Goal: Task Accomplishment & Management: Use online tool/utility

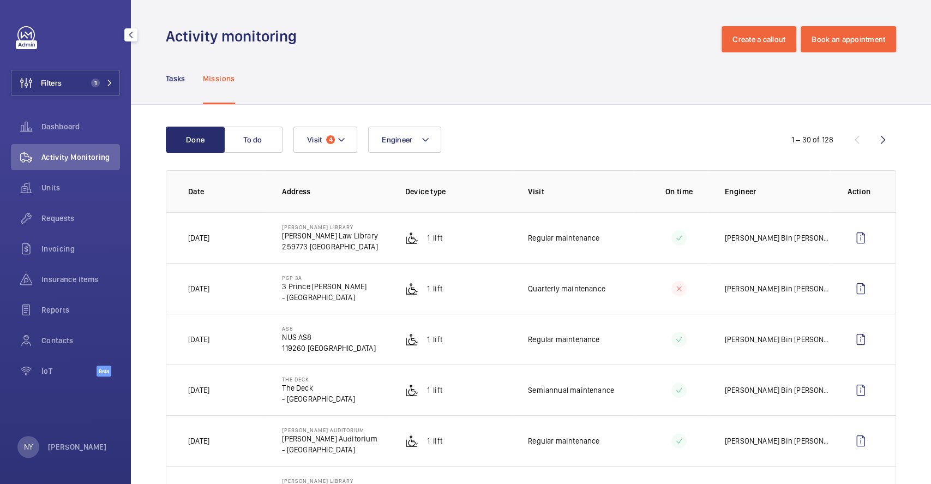
scroll to position [918, 0]
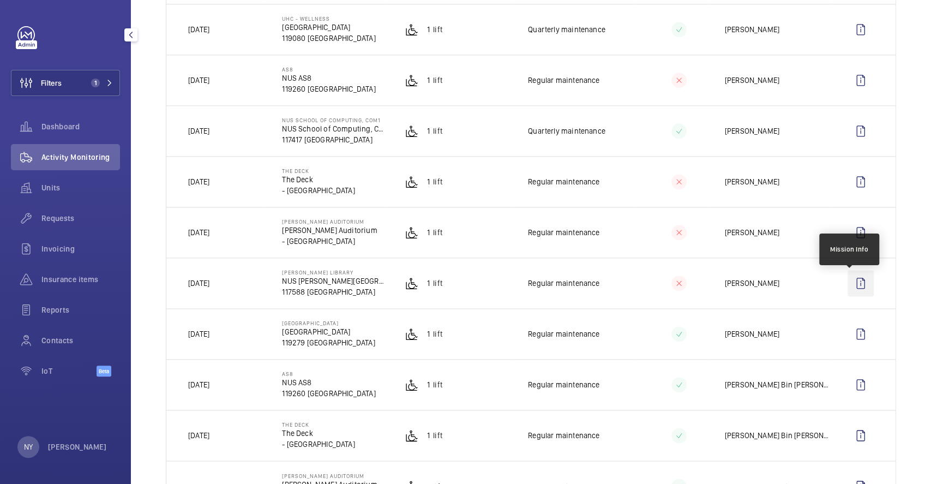
click at [848, 286] on wm-front-icon-button at bounding box center [860, 283] width 26 height 26
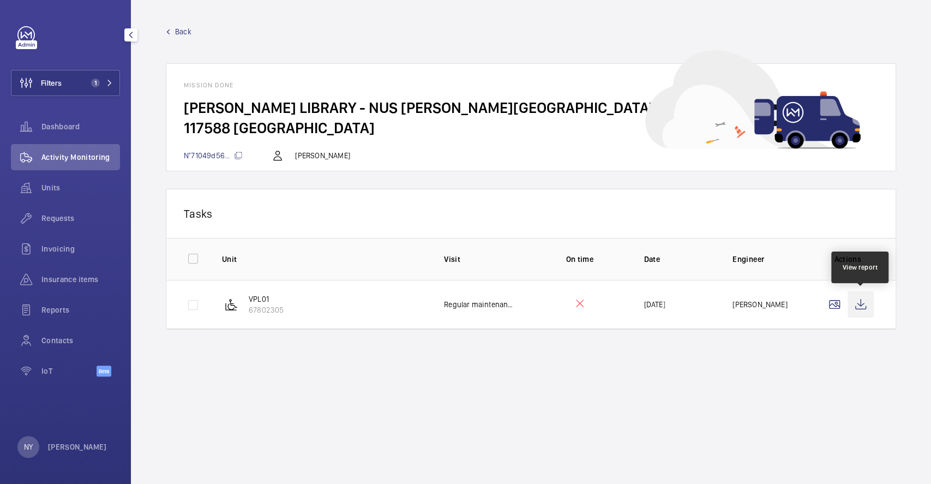
click at [867, 310] on wm-front-icon-button at bounding box center [860, 304] width 26 height 26
click at [179, 28] on span "Back" at bounding box center [183, 31] width 16 height 11
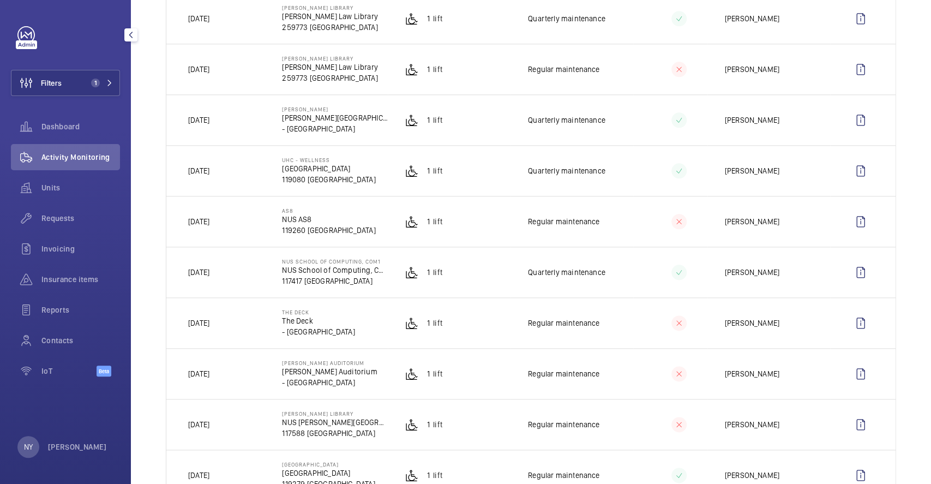
scroll to position [799, 0]
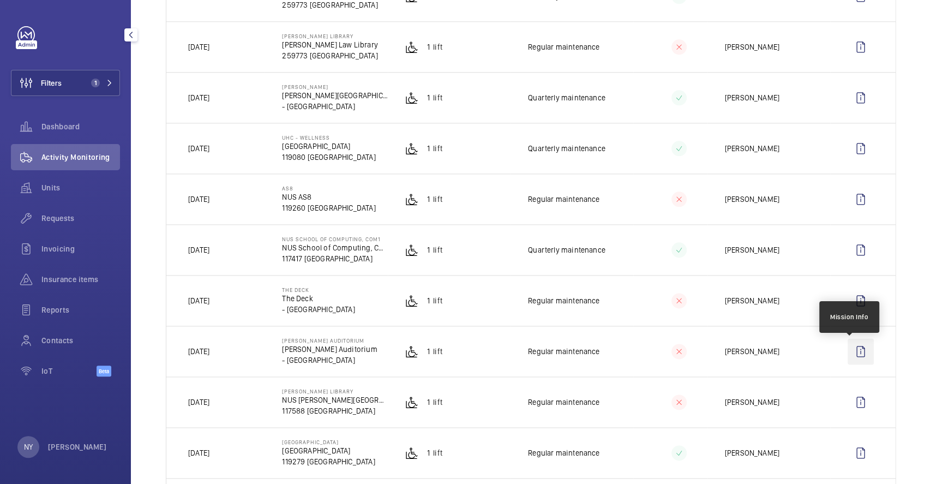
click at [849, 357] on wm-front-icon-button at bounding box center [860, 351] width 26 height 26
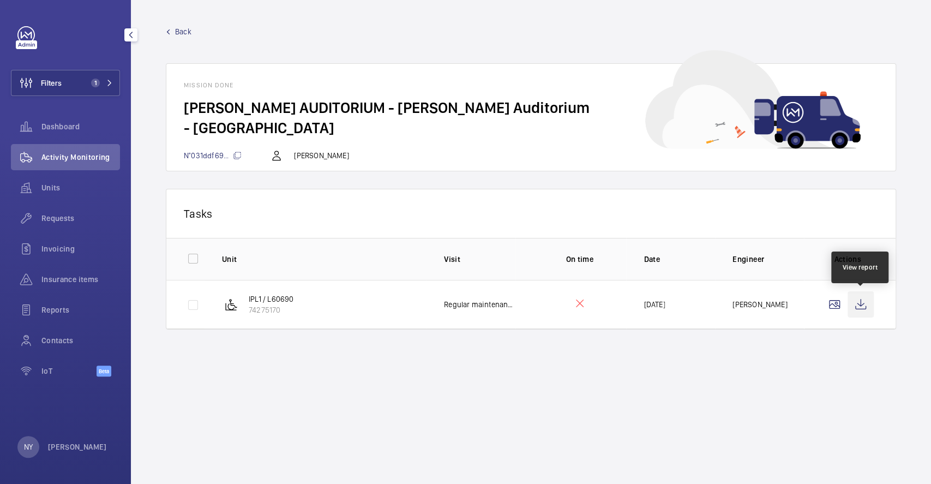
click at [868, 312] on wm-front-icon-button at bounding box center [860, 304] width 26 height 26
click at [184, 34] on span "Back" at bounding box center [183, 31] width 16 height 11
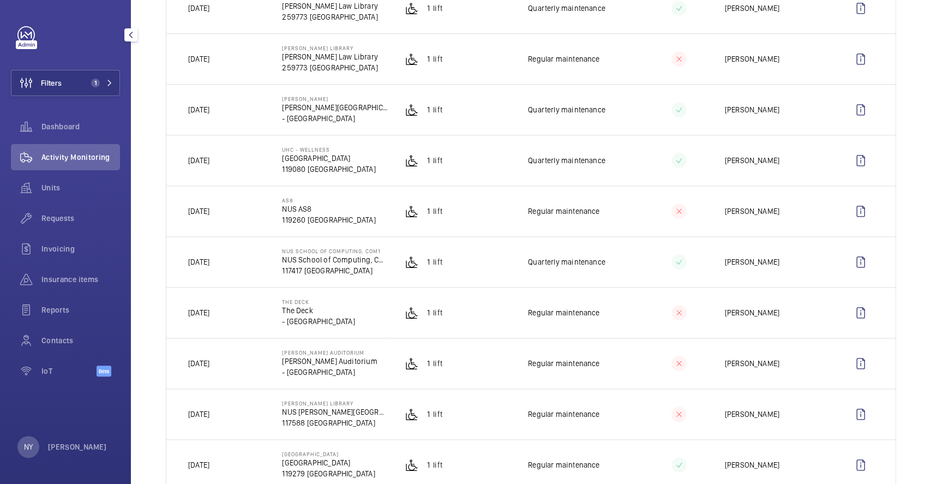
scroll to position [872, 0]
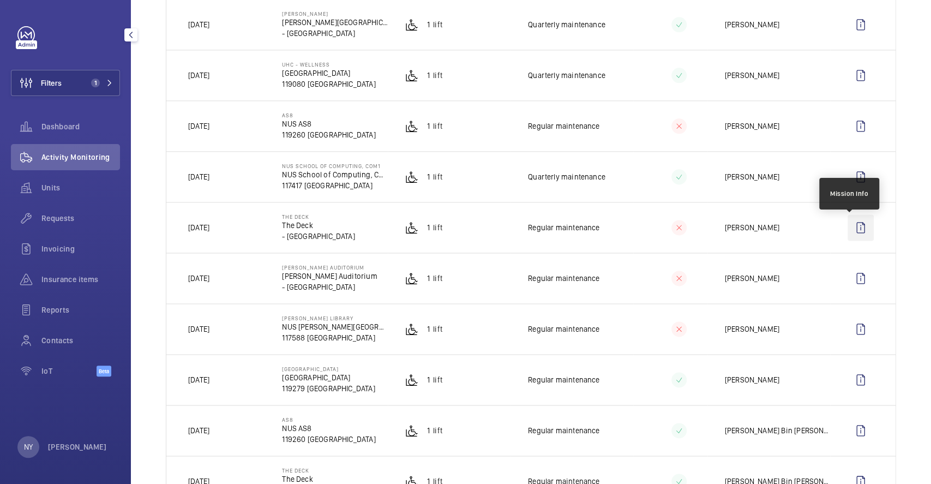
click at [847, 226] on wm-front-icon-button at bounding box center [860, 227] width 26 height 26
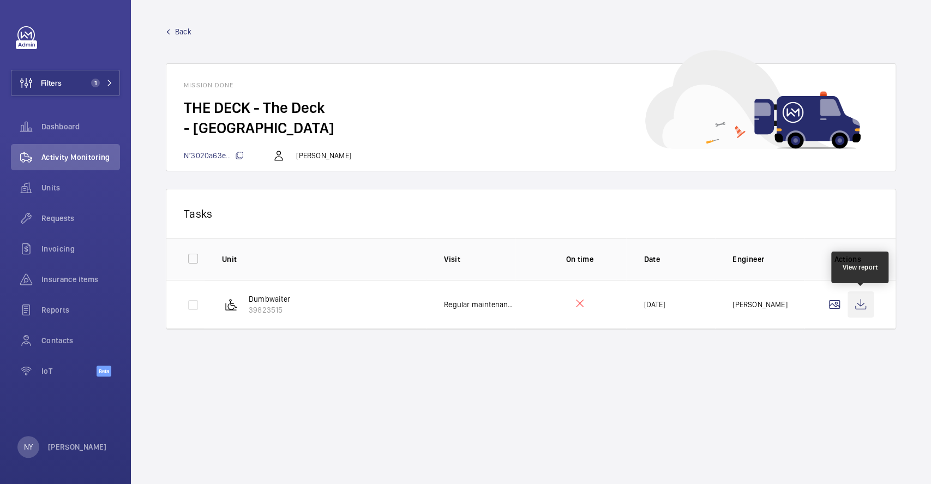
click at [855, 308] on wm-front-icon-button at bounding box center [860, 304] width 26 height 26
click at [185, 31] on span "Back" at bounding box center [183, 31] width 16 height 11
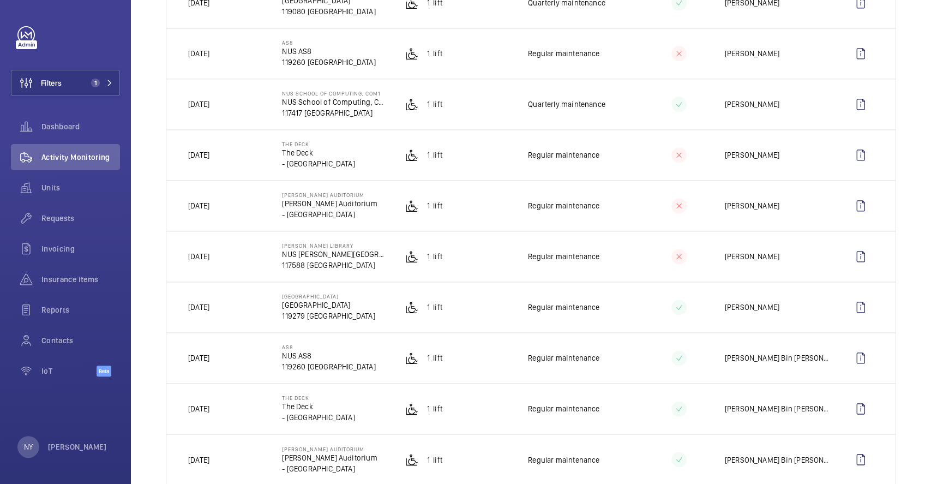
scroll to position [872, 0]
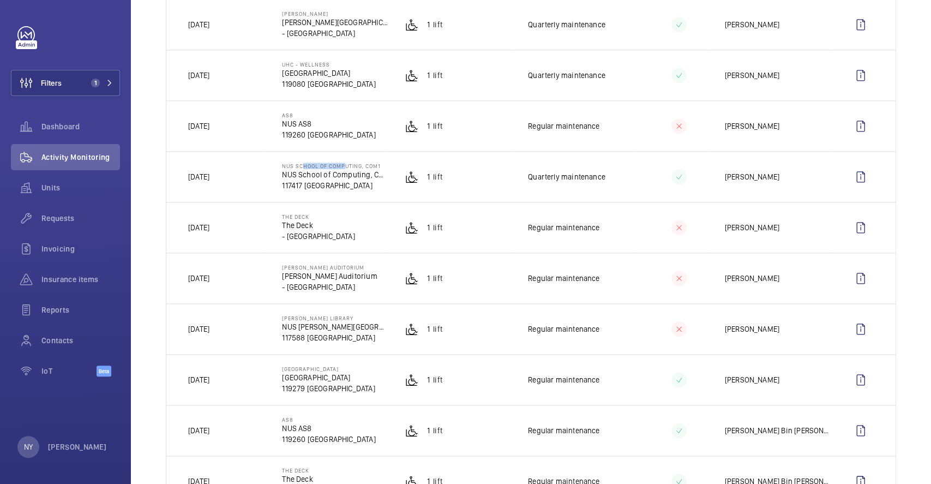
drag, startPoint x: 297, startPoint y: 166, endPoint x: 340, endPoint y: 166, distance: 43.6
click at [340, 166] on p "NUS School of Computing, COM1" at bounding box center [334, 165] width 105 height 7
click at [847, 179] on wm-front-icon-button at bounding box center [860, 177] width 26 height 26
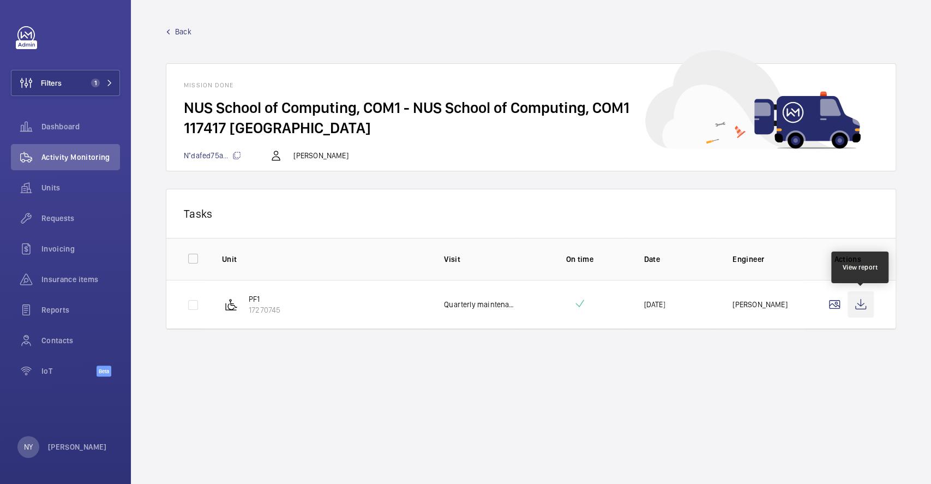
click at [868, 315] on wm-front-icon-button at bounding box center [860, 304] width 26 height 26
click at [182, 28] on span "Back" at bounding box center [183, 31] width 16 height 11
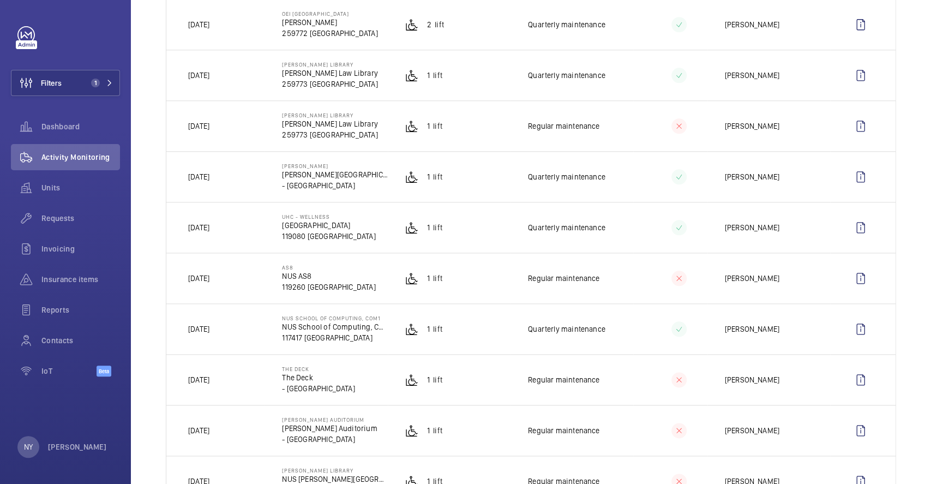
scroll to position [727, 0]
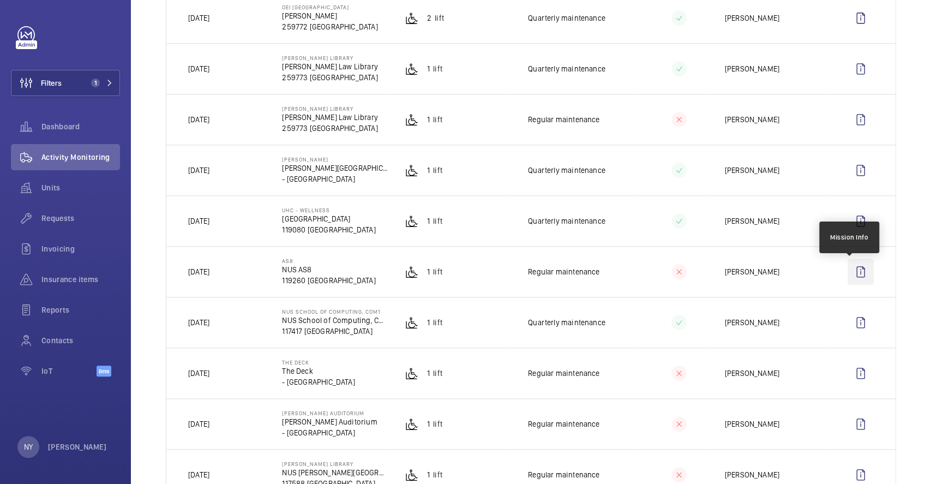
click at [847, 275] on wm-front-icon-button at bounding box center [860, 271] width 26 height 26
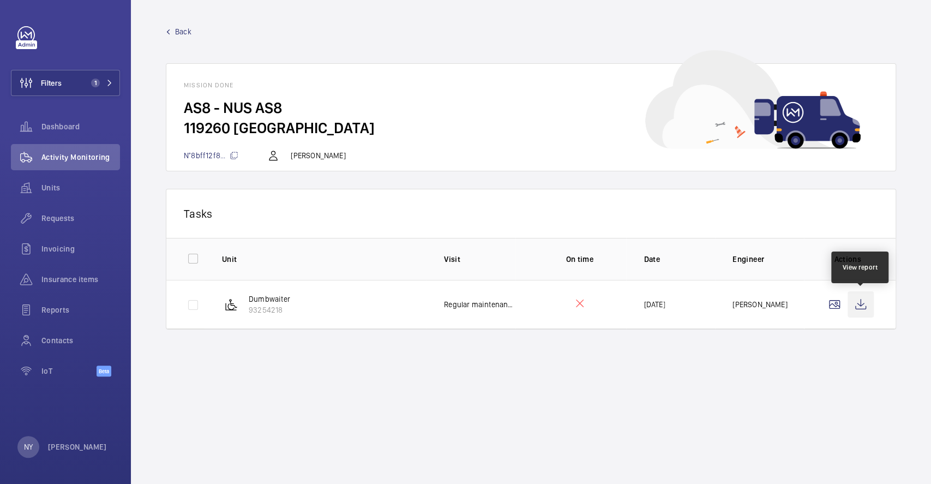
click at [859, 305] on wm-front-icon-button at bounding box center [860, 304] width 26 height 26
click at [180, 33] on span "Back" at bounding box center [183, 31] width 16 height 11
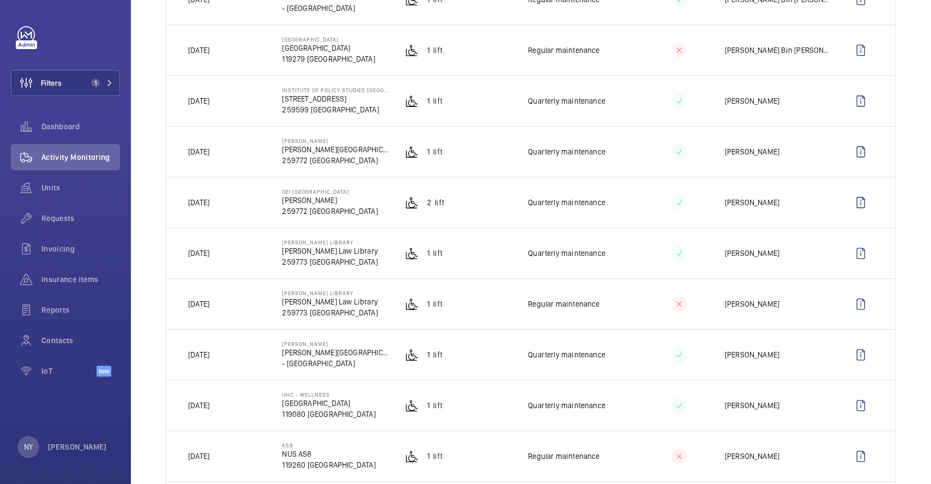
scroll to position [581, 0]
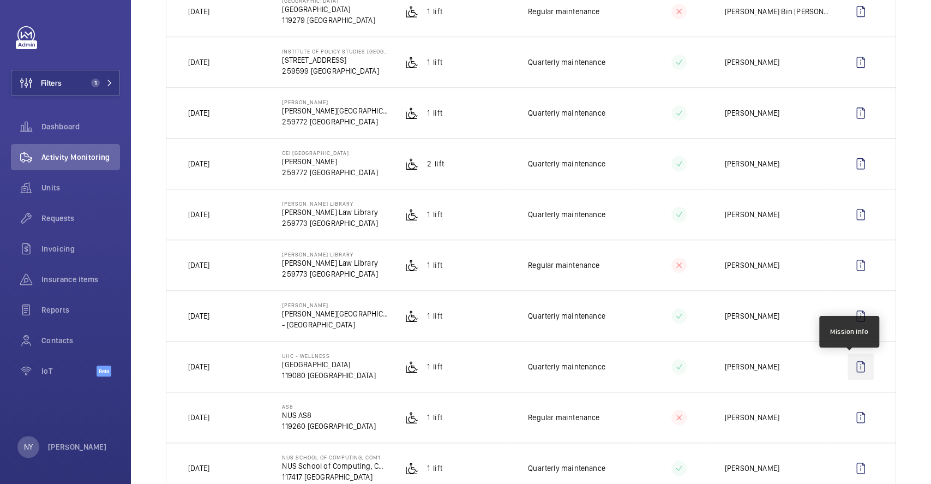
click at [852, 374] on wm-front-icon-button at bounding box center [860, 366] width 26 height 26
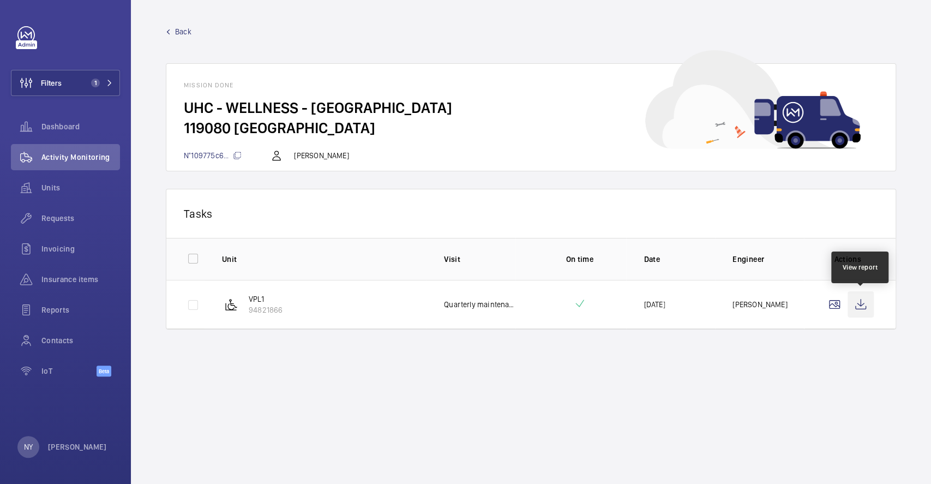
click at [870, 301] on wm-front-icon-button at bounding box center [860, 304] width 26 height 26
click at [180, 32] on span "Back" at bounding box center [183, 31] width 16 height 11
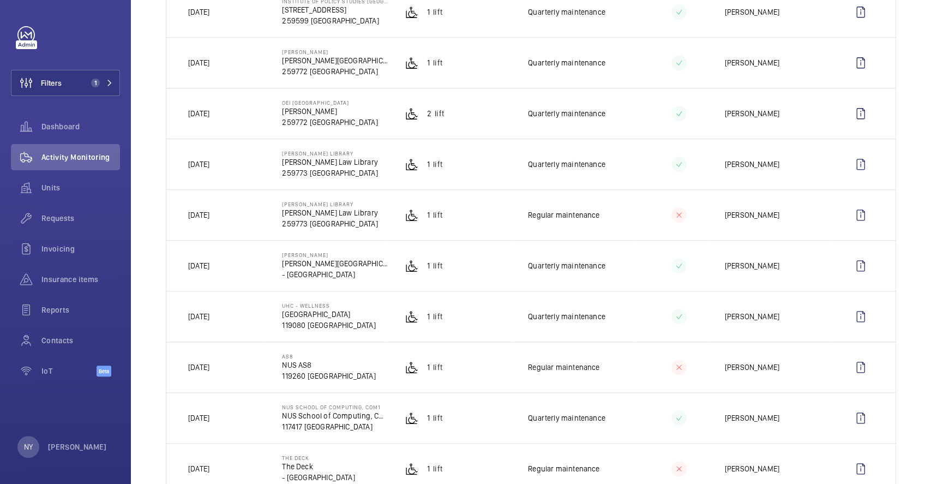
scroll to position [654, 0]
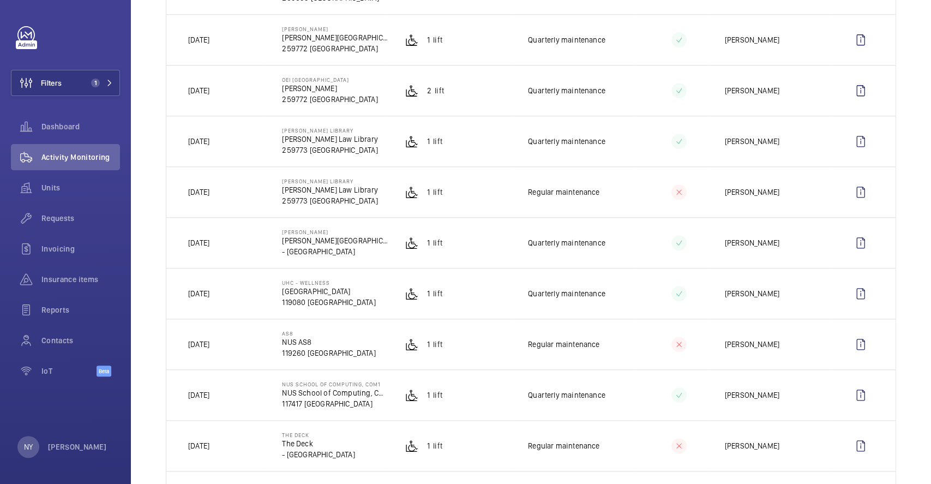
drag, startPoint x: 282, startPoint y: 286, endPoint x: 349, endPoint y: 278, distance: 67.6
click at [349, 278] on td "UHC - [GEOGRAPHIC_DATA] [GEOGRAPHIC_DATA]" at bounding box center [325, 293] width 123 height 51
copy p "UHC - WELLNESS"
click at [39, 81] on wm-front-icon-button at bounding box center [25, 83] width 29 height 26
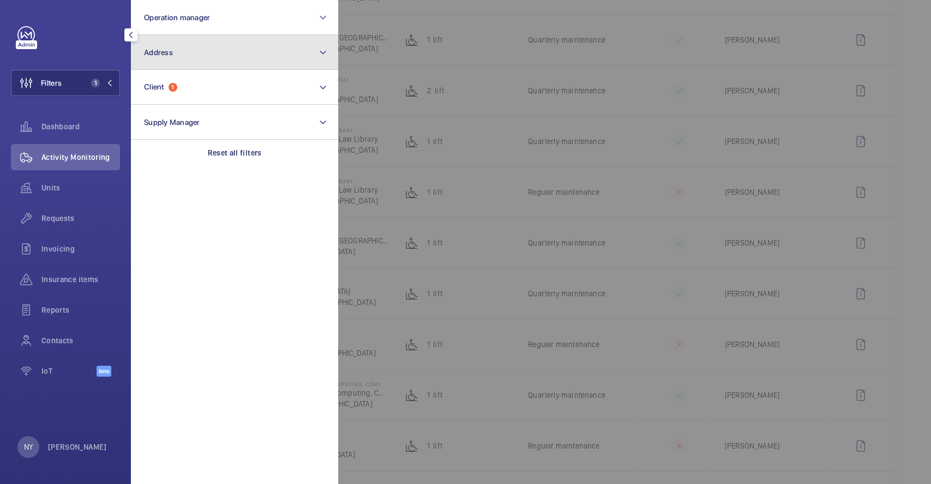
click at [192, 51] on button "Address" at bounding box center [234, 52] width 207 height 35
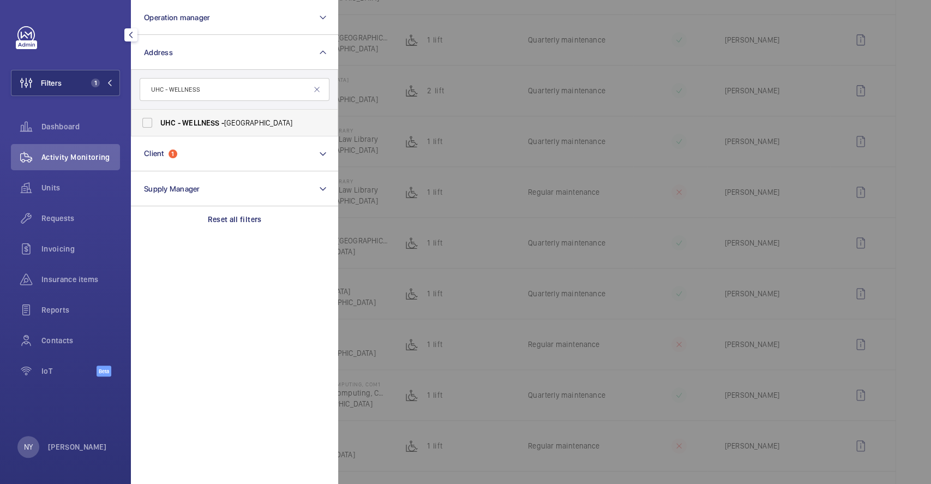
type input "UHC - WELLNESS"
click at [194, 119] on span "WELLNESS" at bounding box center [200, 122] width 37 height 9
click at [158, 119] on input "UHC - WELLNESS - [GEOGRAPHIC_DATA]" at bounding box center [147, 123] width 22 height 22
checkbox input "true"
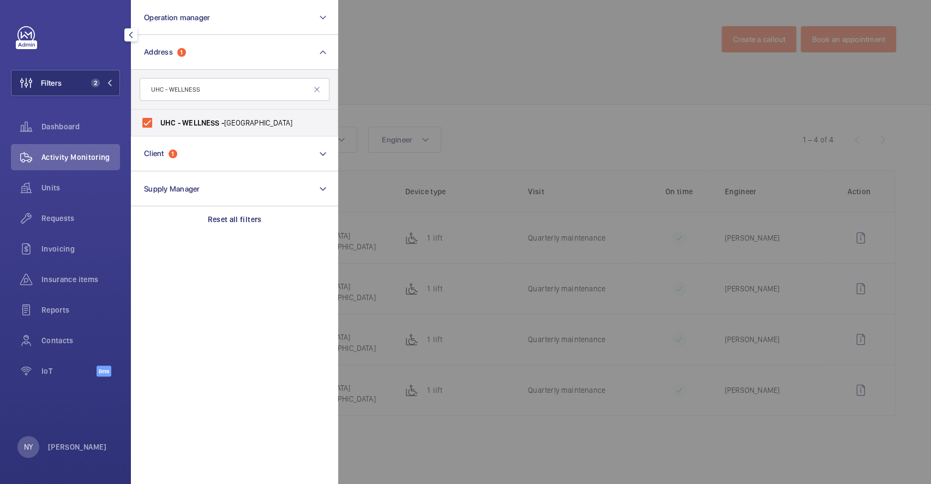
click at [442, 45] on div at bounding box center [803, 242] width 931 height 484
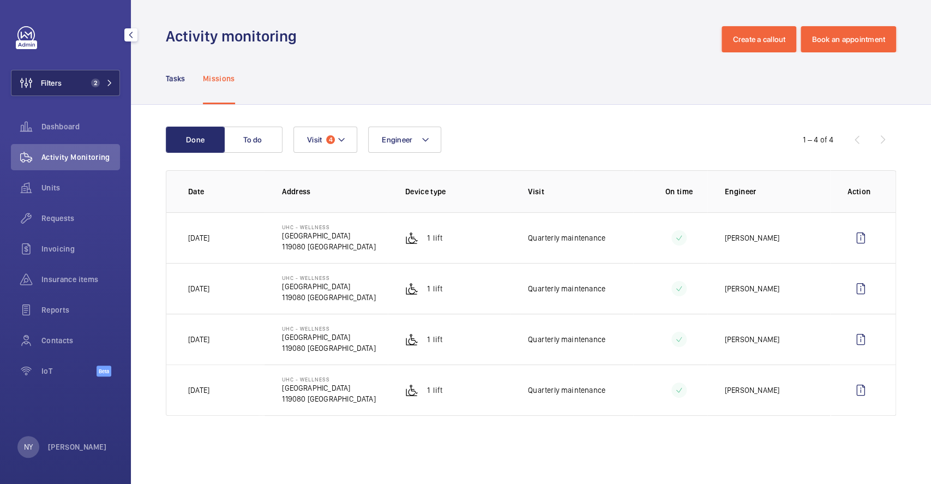
click at [74, 82] on button "Filters 2" at bounding box center [65, 83] width 109 height 26
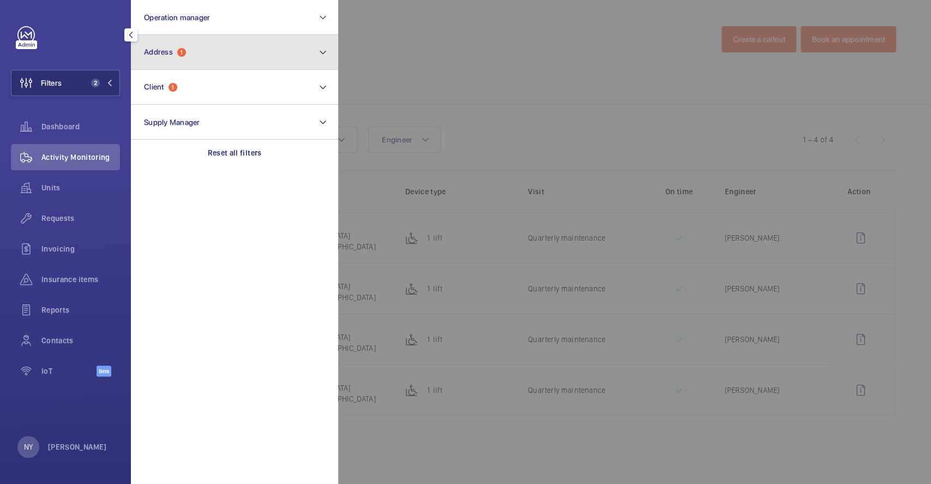
click at [189, 51] on button "Address 1" at bounding box center [234, 52] width 207 height 35
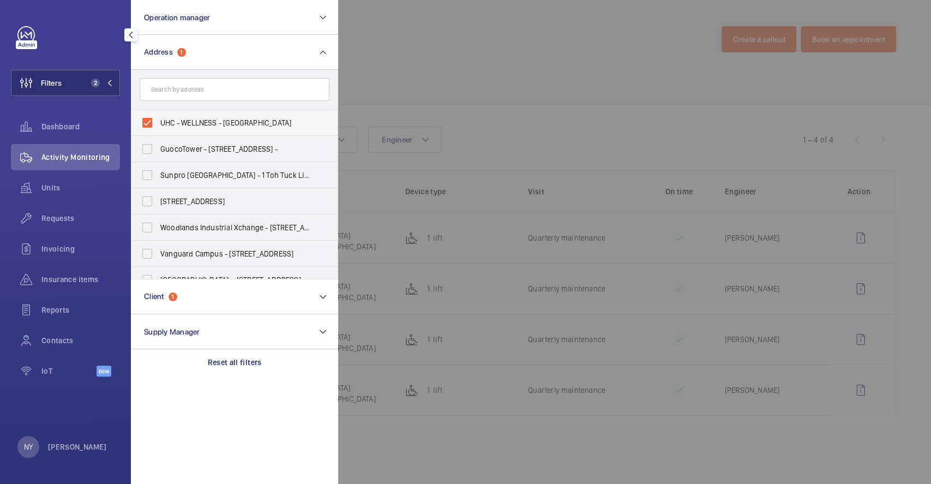
click at [189, 120] on span "UHC - WELLNESS - [GEOGRAPHIC_DATA]" at bounding box center [235, 122] width 150 height 11
click at [158, 120] on input "UHC - WELLNESS - [GEOGRAPHIC_DATA]" at bounding box center [147, 123] width 22 height 22
checkbox input "false"
click at [484, 63] on div at bounding box center [803, 242] width 931 height 484
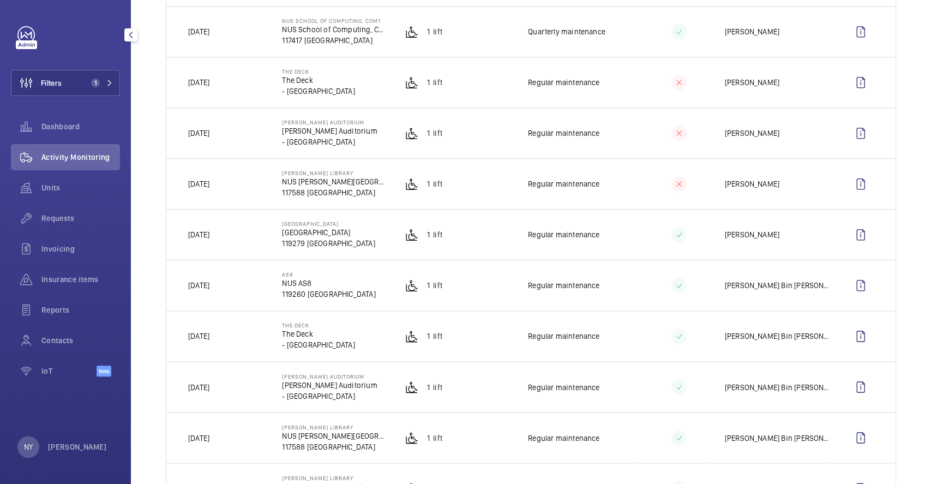
scroll to position [945, 0]
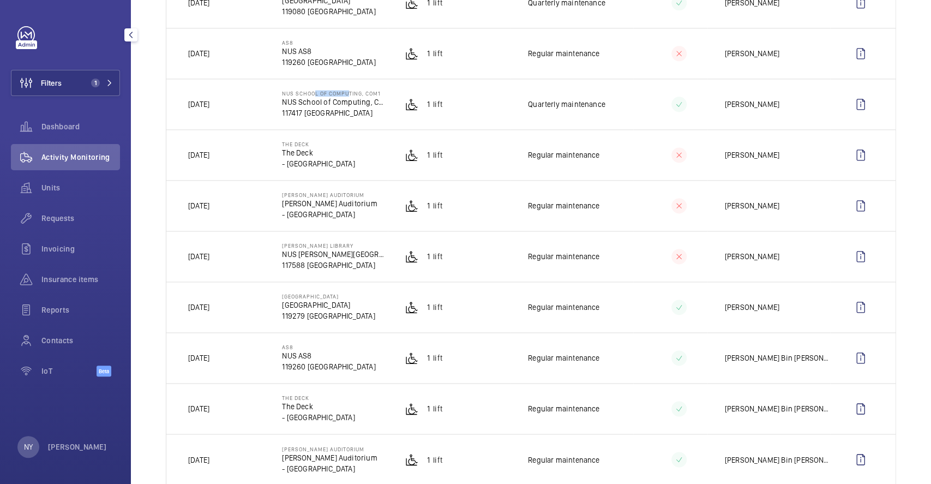
drag, startPoint x: 310, startPoint y: 95, endPoint x: 342, endPoint y: 95, distance: 32.2
click at [342, 95] on p "NUS School of Computing, COM1" at bounding box center [334, 93] width 105 height 7
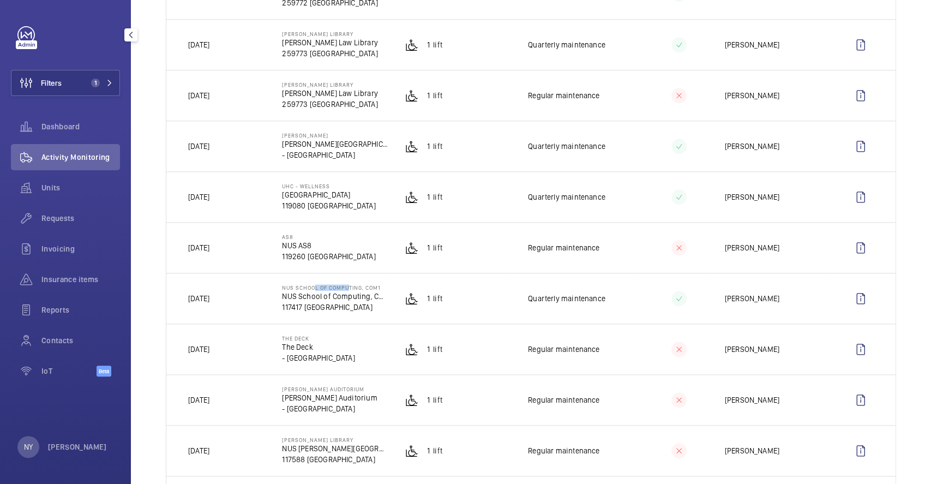
scroll to position [727, 0]
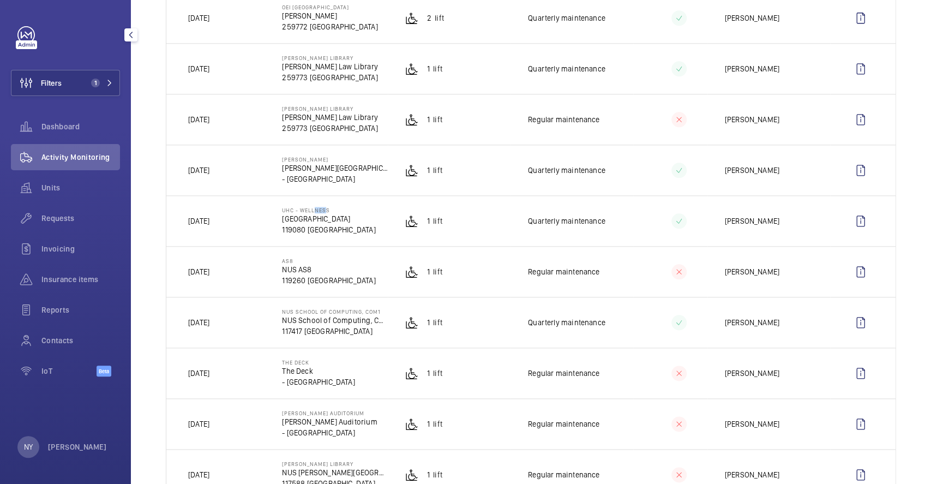
drag, startPoint x: 309, startPoint y: 213, endPoint x: 319, endPoint y: 213, distance: 9.8
click at [319, 213] on p "UHC - WELLNESS" at bounding box center [328, 210] width 93 height 7
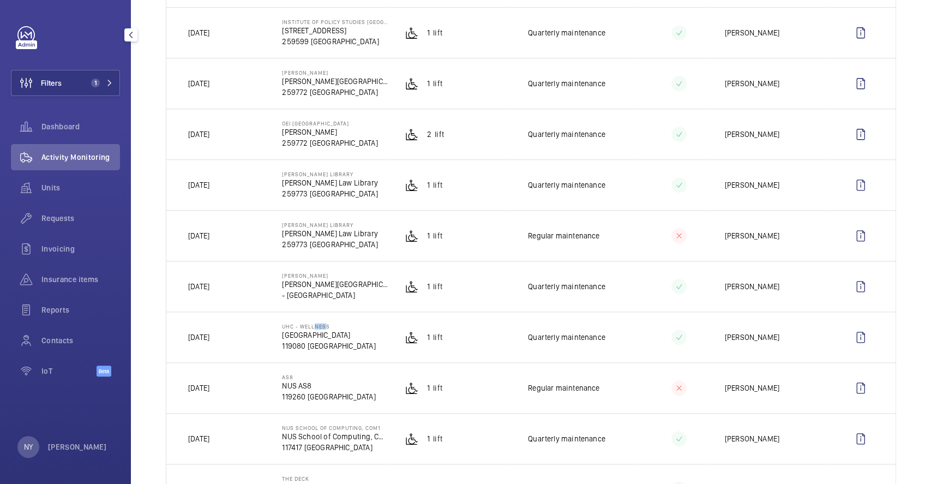
scroll to position [581, 0]
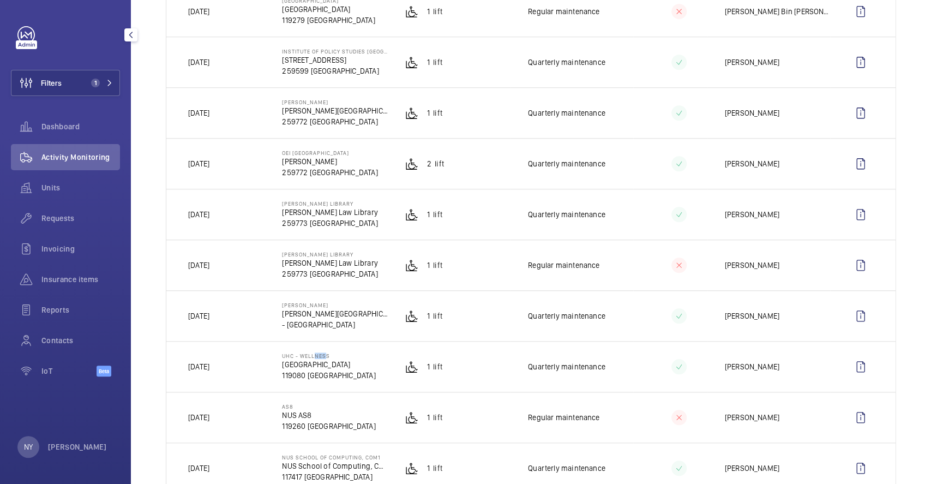
drag, startPoint x: 294, startPoint y: 305, endPoint x: 336, endPoint y: 303, distance: 42.6
click at [336, 303] on p "[PERSON_NAME]" at bounding box center [334, 304] width 105 height 7
click at [860, 321] on wm-front-icon-button at bounding box center [860, 316] width 26 height 26
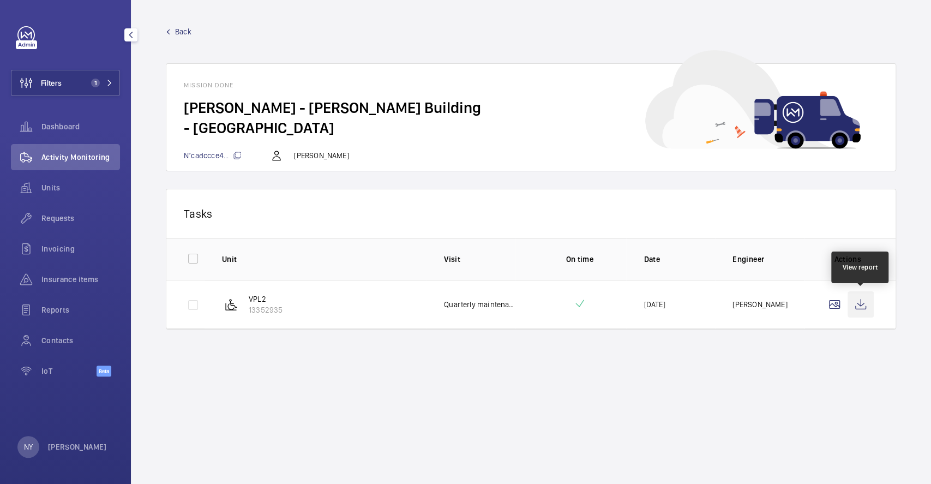
click at [852, 305] on wm-front-icon-button at bounding box center [860, 304] width 26 height 26
click at [184, 31] on span "Back" at bounding box center [183, 31] width 16 height 11
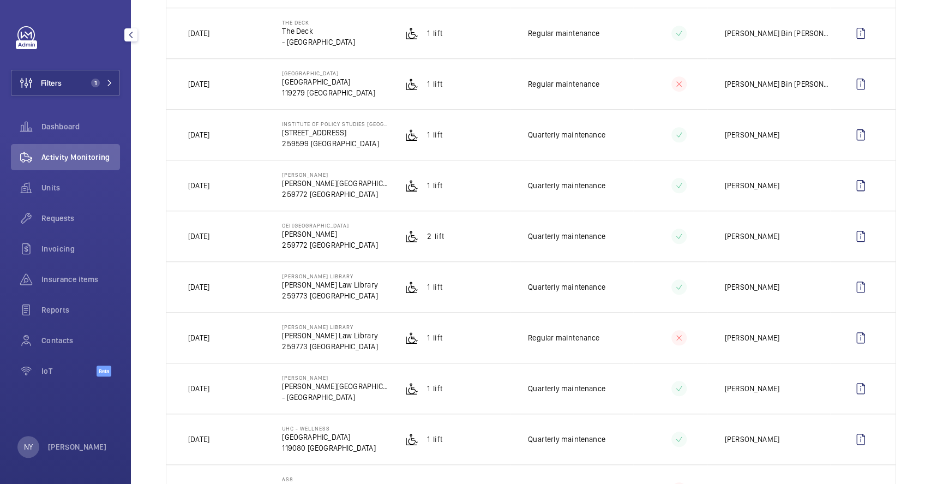
scroll to position [654, 0]
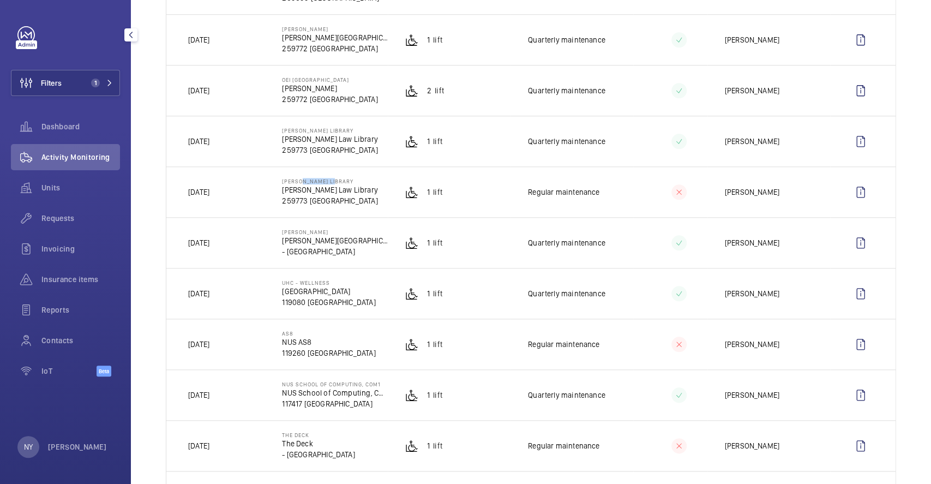
drag, startPoint x: 292, startPoint y: 182, endPoint x: 326, endPoint y: 177, distance: 34.2
click at [326, 177] on td "[PERSON_NAME] LIBRARY [PERSON_NAME][GEOGRAPHIC_DATA] 259773 [GEOGRAPHIC_DATA]" at bounding box center [325, 191] width 123 height 51
click at [855, 194] on wm-front-icon-button at bounding box center [860, 192] width 26 height 26
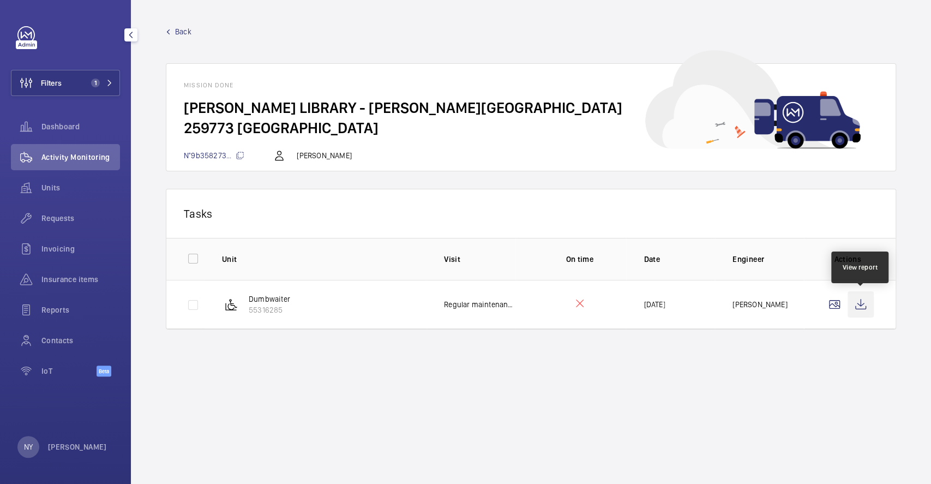
click at [858, 306] on wm-front-icon-button at bounding box center [860, 304] width 26 height 26
click at [182, 26] on span "Back" at bounding box center [183, 31] width 16 height 11
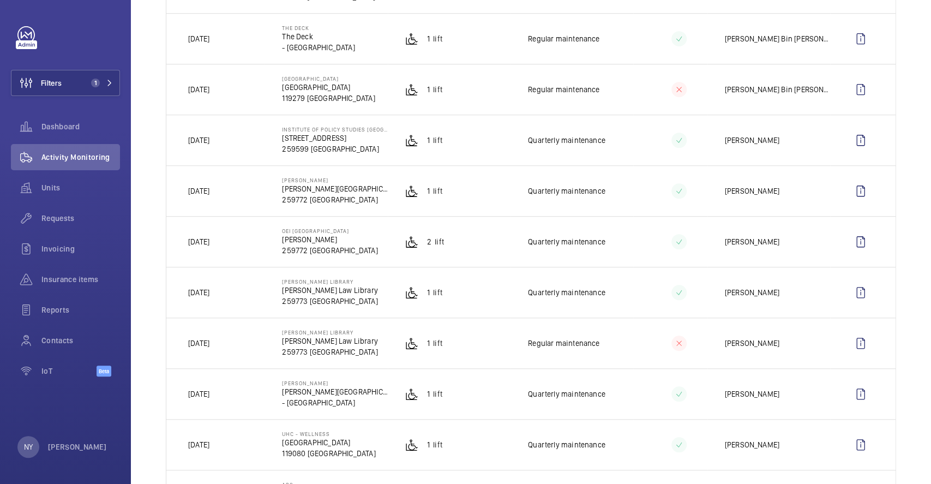
scroll to position [509, 0]
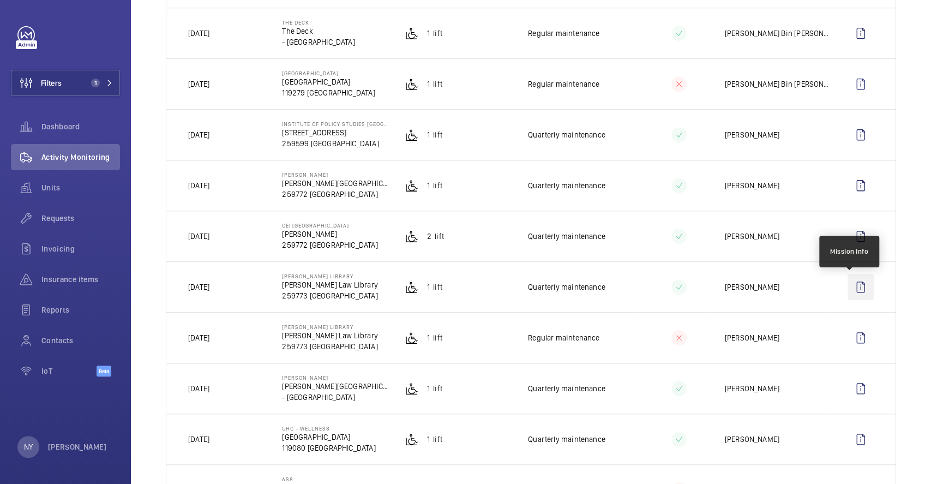
click at [849, 289] on wm-front-icon-button at bounding box center [860, 287] width 26 height 26
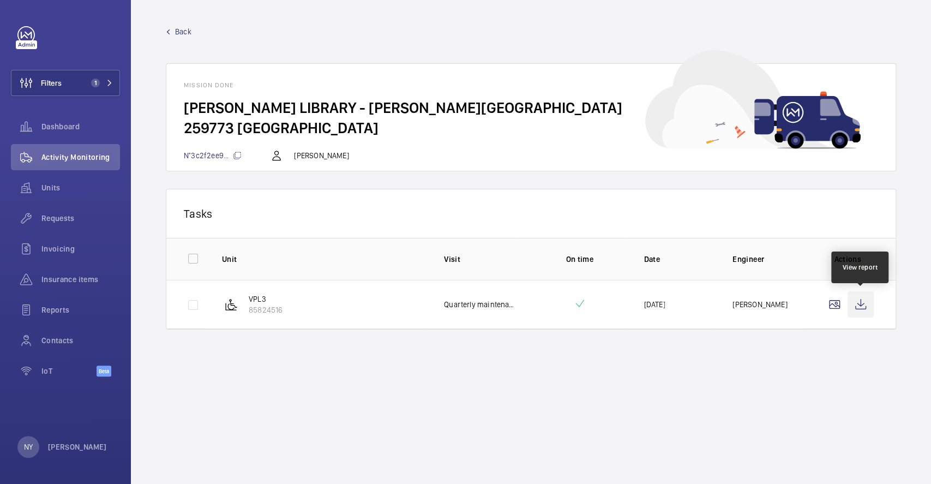
click at [857, 309] on wm-front-icon-button at bounding box center [860, 304] width 26 height 26
click at [180, 32] on span "Back" at bounding box center [183, 31] width 16 height 11
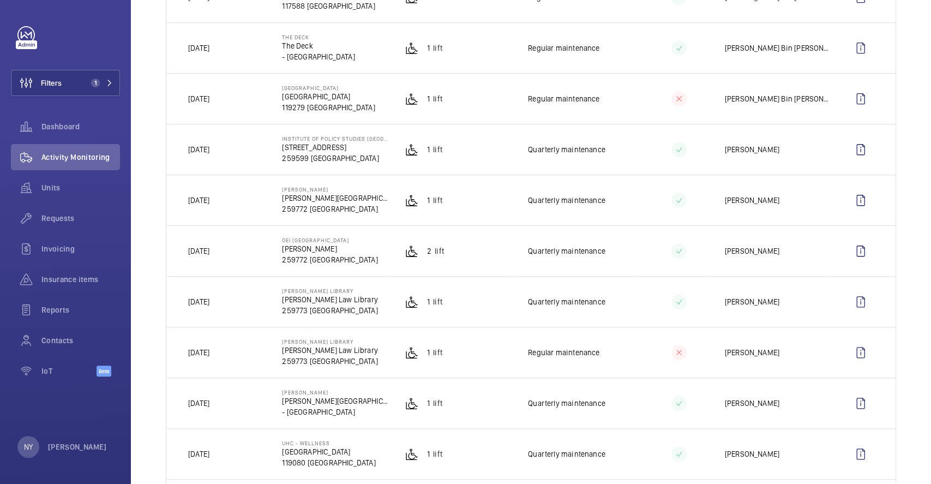
scroll to position [509, 0]
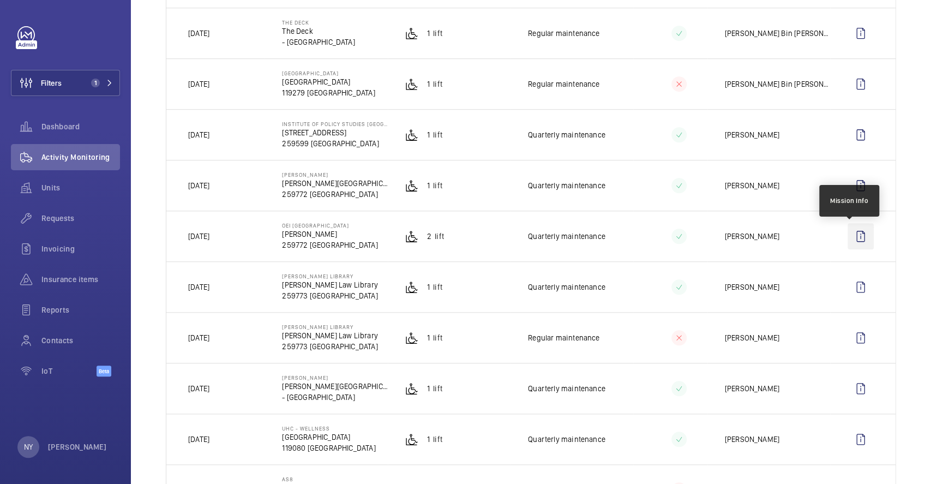
click at [847, 235] on wm-front-icon-button at bounding box center [860, 236] width 26 height 26
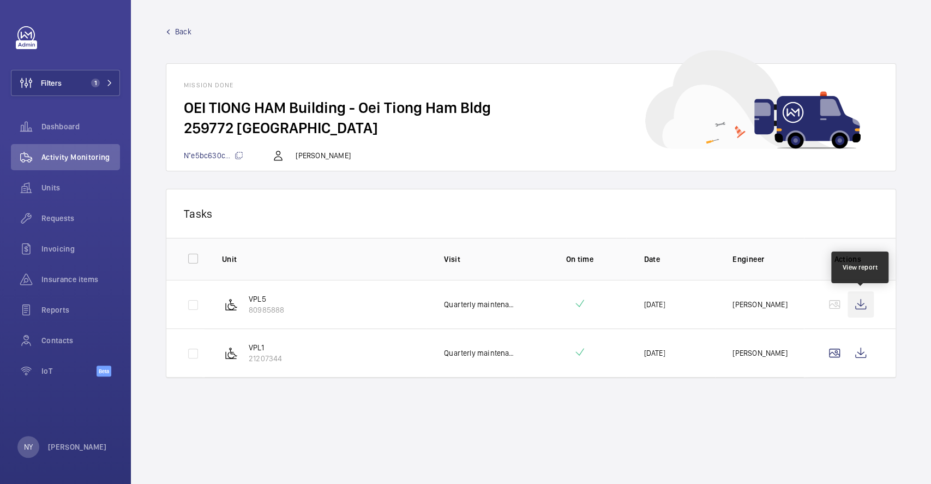
click at [863, 301] on wm-front-icon-button at bounding box center [860, 304] width 26 height 26
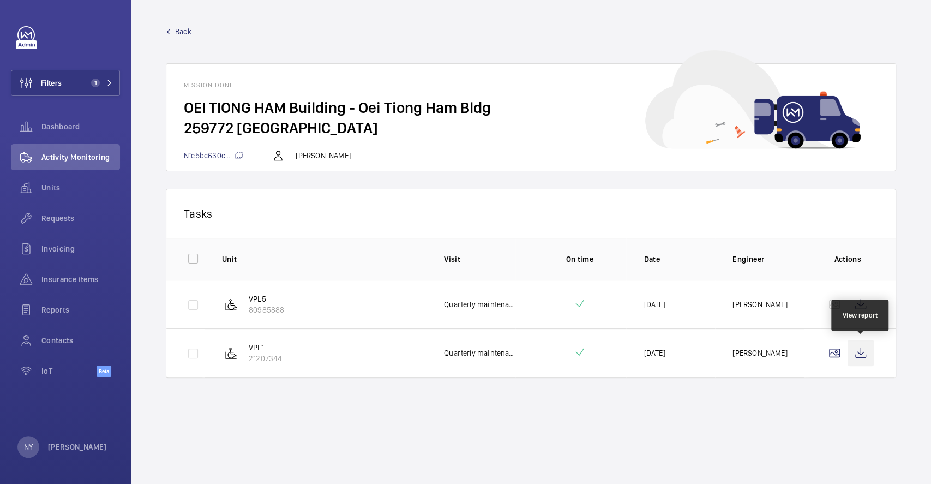
click at [864, 351] on wm-front-icon-button at bounding box center [860, 353] width 26 height 26
click at [177, 33] on span "Back" at bounding box center [183, 31] width 16 height 11
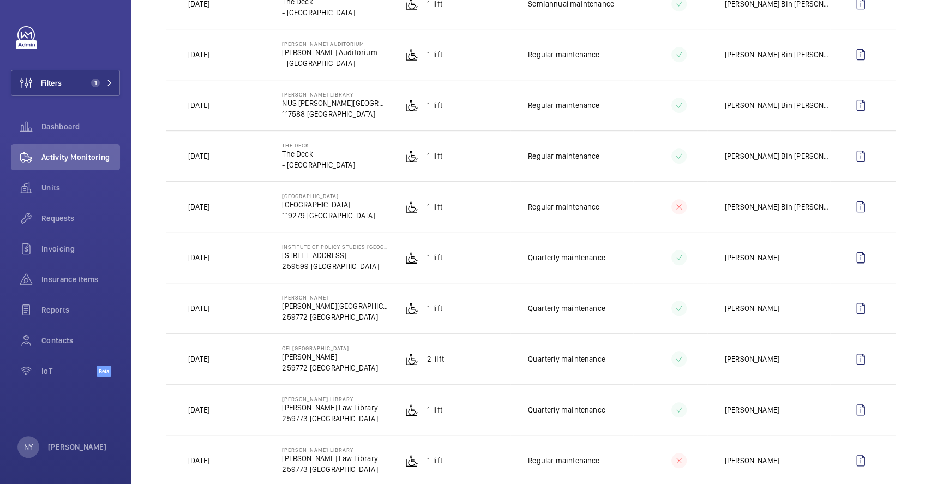
scroll to position [363, 0]
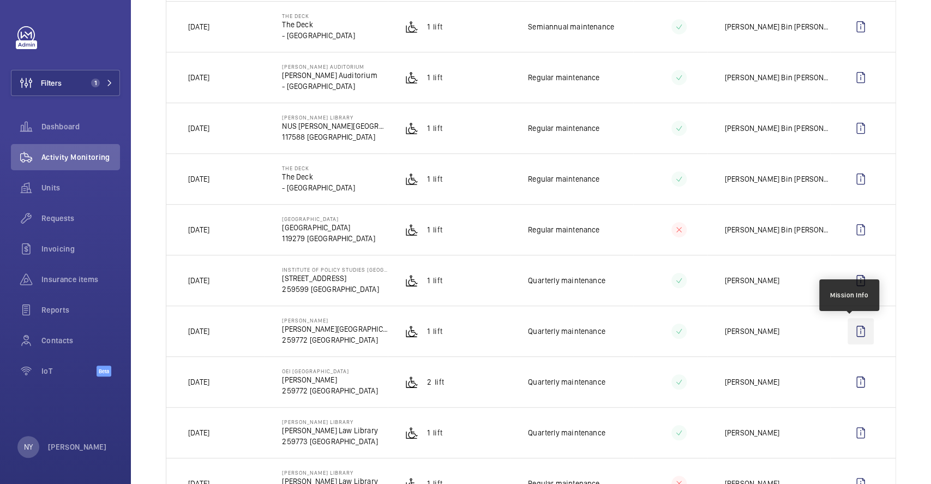
click at [847, 327] on wm-front-icon-button at bounding box center [860, 331] width 26 height 26
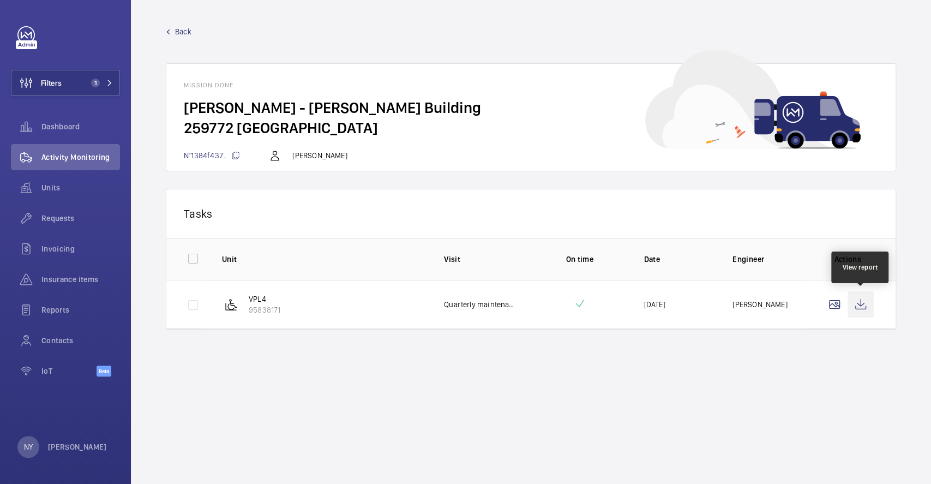
click at [863, 310] on wm-front-icon-button at bounding box center [860, 304] width 26 height 26
click at [188, 29] on span "Back" at bounding box center [183, 31] width 16 height 11
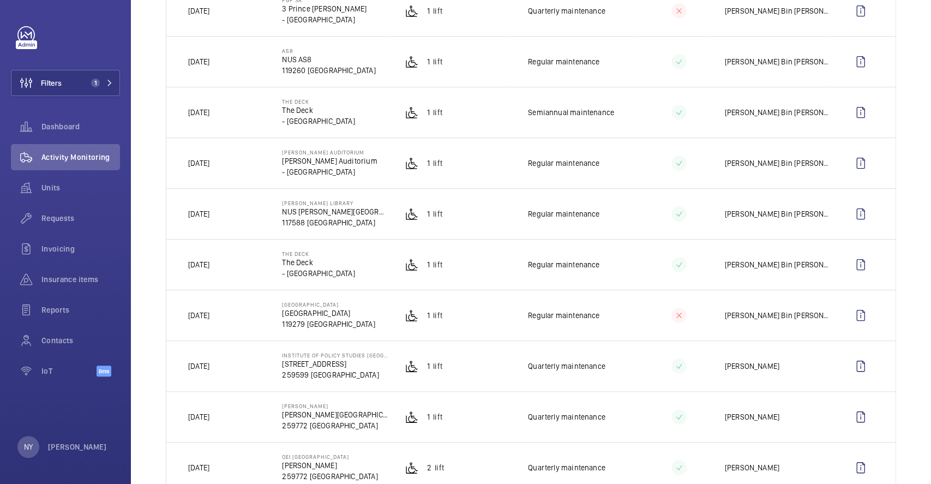
scroll to position [291, 0]
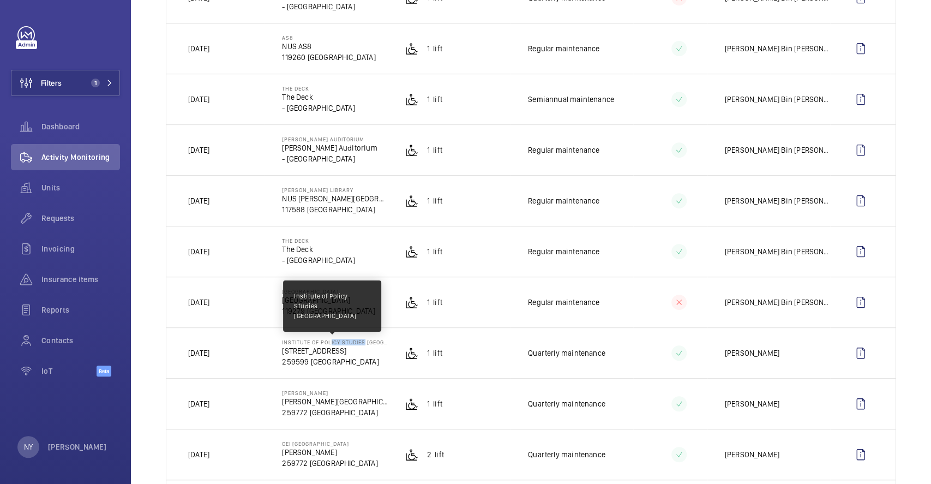
drag, startPoint x: 327, startPoint y: 341, endPoint x: 361, endPoint y: 341, distance: 34.3
click at [361, 341] on p "Institute of Policy Studies [GEOGRAPHIC_DATA]" at bounding box center [334, 342] width 105 height 7
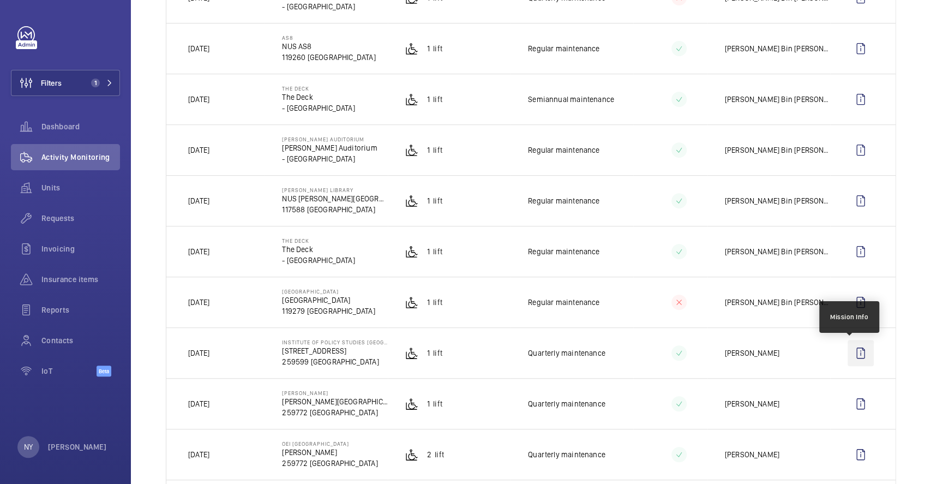
click at [854, 345] on wm-front-icon-button at bounding box center [860, 353] width 26 height 26
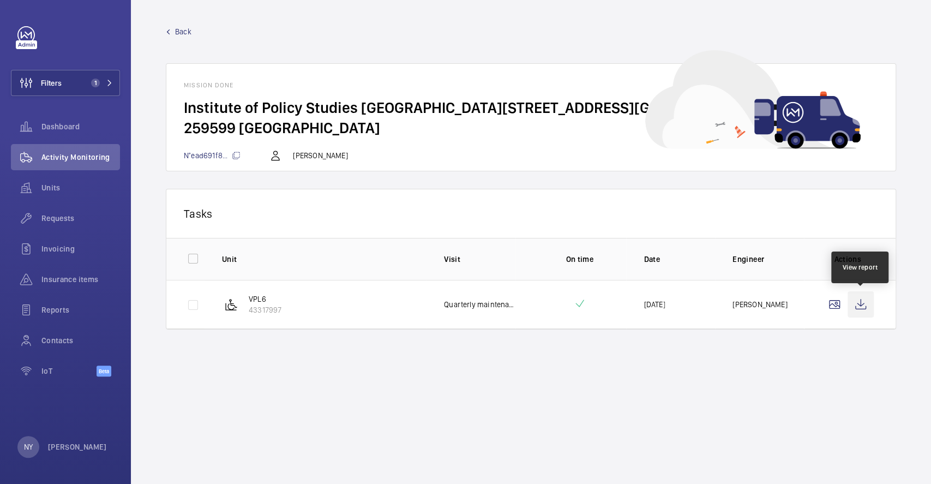
click at [864, 303] on wm-front-icon-button at bounding box center [860, 304] width 26 height 26
click at [185, 35] on span "Back" at bounding box center [183, 31] width 16 height 11
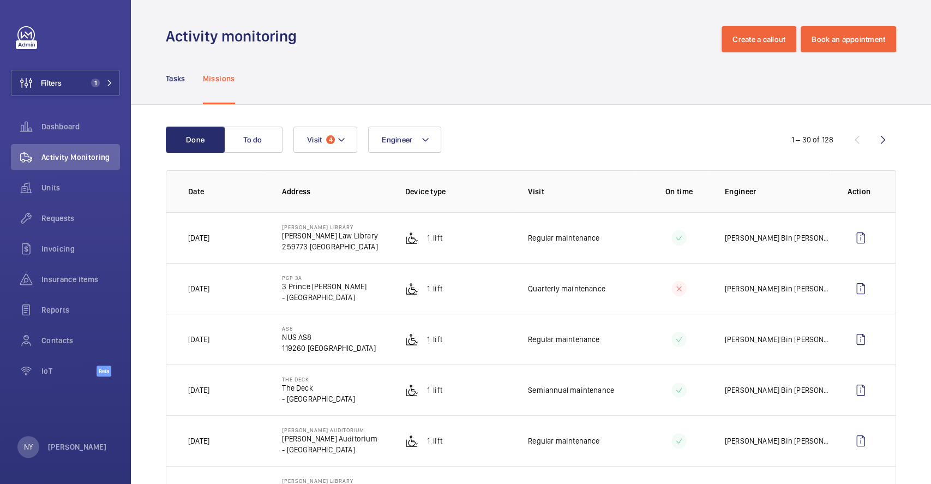
scroll to position [218, 0]
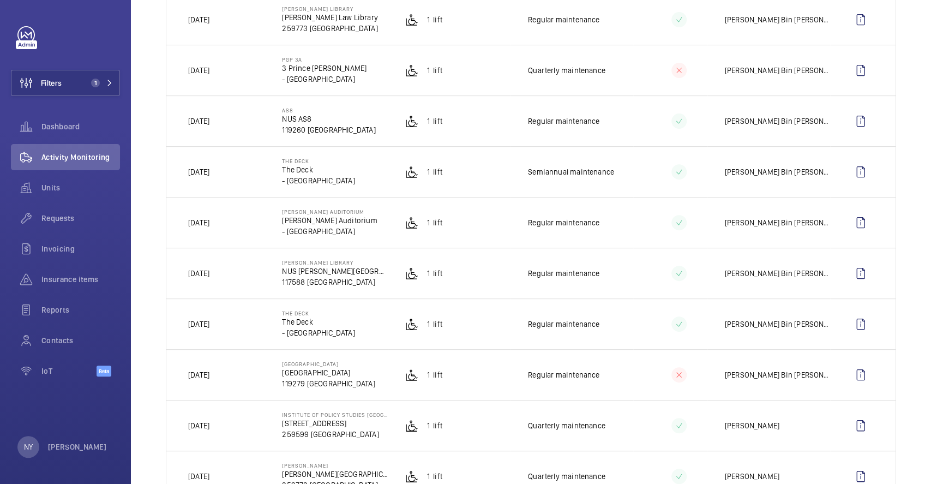
drag, startPoint x: 310, startPoint y: 368, endPoint x: 340, endPoint y: 364, distance: 30.8
click at [340, 364] on div "[GEOGRAPHIC_DATA] [GEOGRAPHIC_DATA] [GEOGRAPHIC_DATA]" at bounding box center [328, 374] width 93 height 28
drag, startPoint x: 322, startPoint y: 364, endPoint x: 358, endPoint y: 364, distance: 36.0
click at [358, 364] on p "[GEOGRAPHIC_DATA]" at bounding box center [328, 363] width 93 height 7
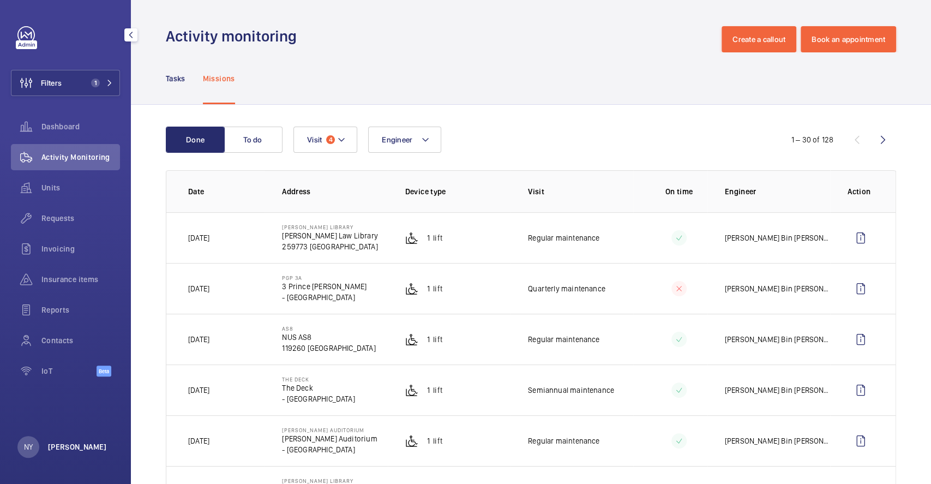
click at [78, 451] on p "[PERSON_NAME]" at bounding box center [77, 446] width 59 height 11
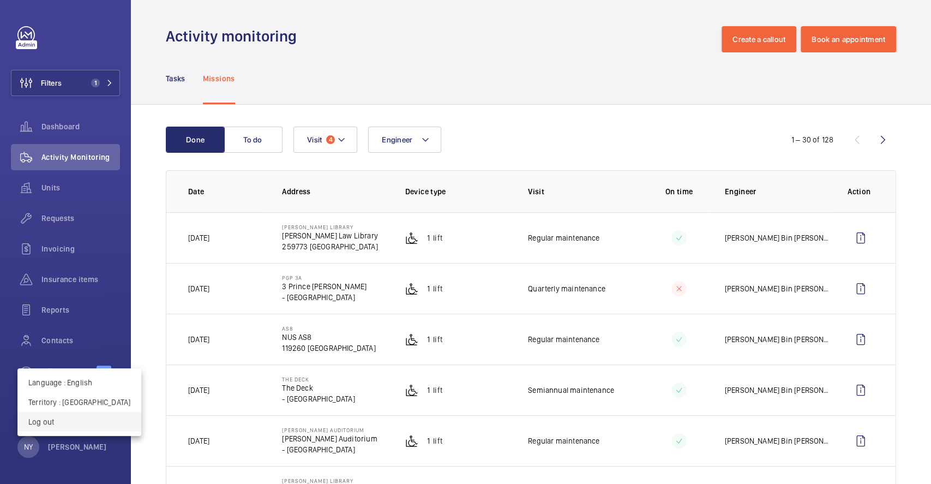
click at [74, 419] on p "Log out" at bounding box center [79, 421] width 102 height 11
